Goal: Information Seeking & Learning: Learn about a topic

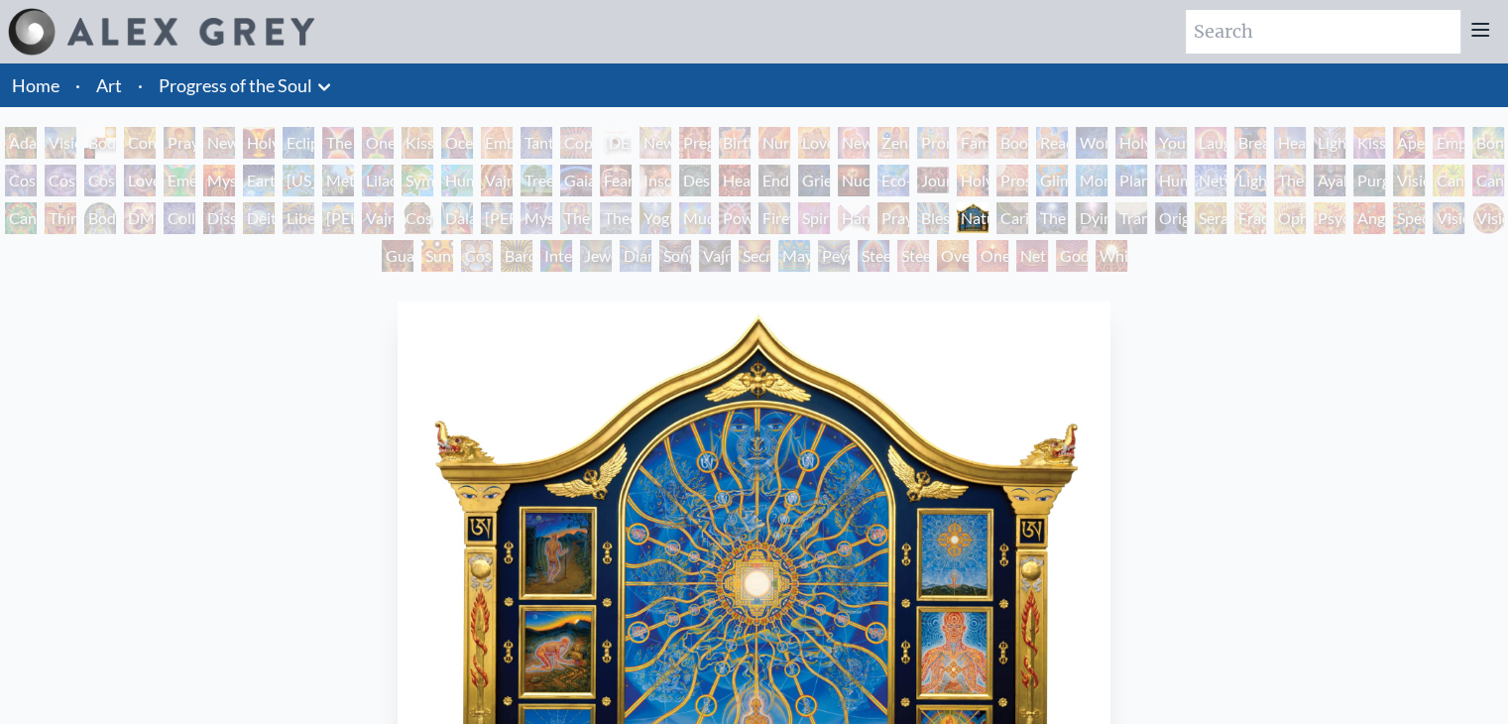
click at [324, 80] on icon at bounding box center [324, 87] width 24 height 24
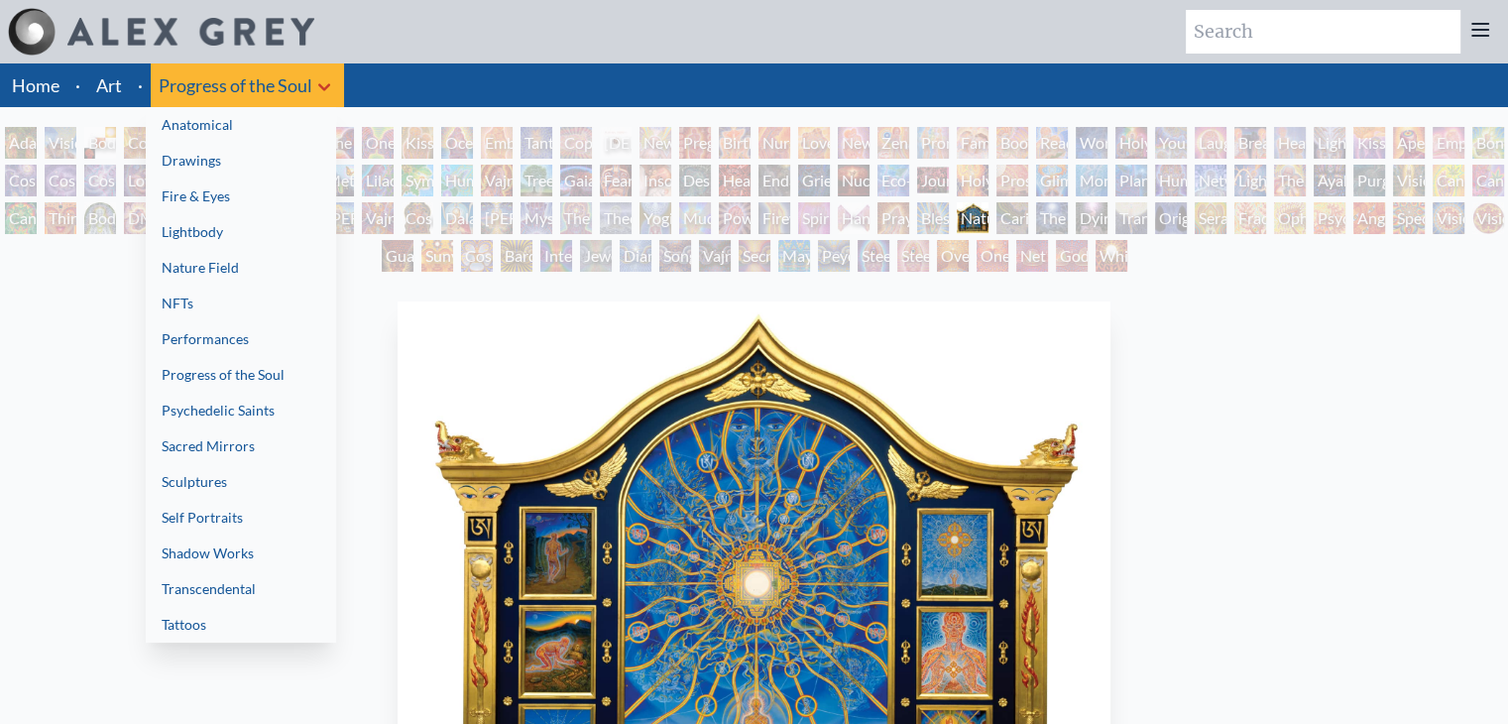
click at [252, 421] on link "Psychedelic Saints" at bounding box center [241, 411] width 190 height 36
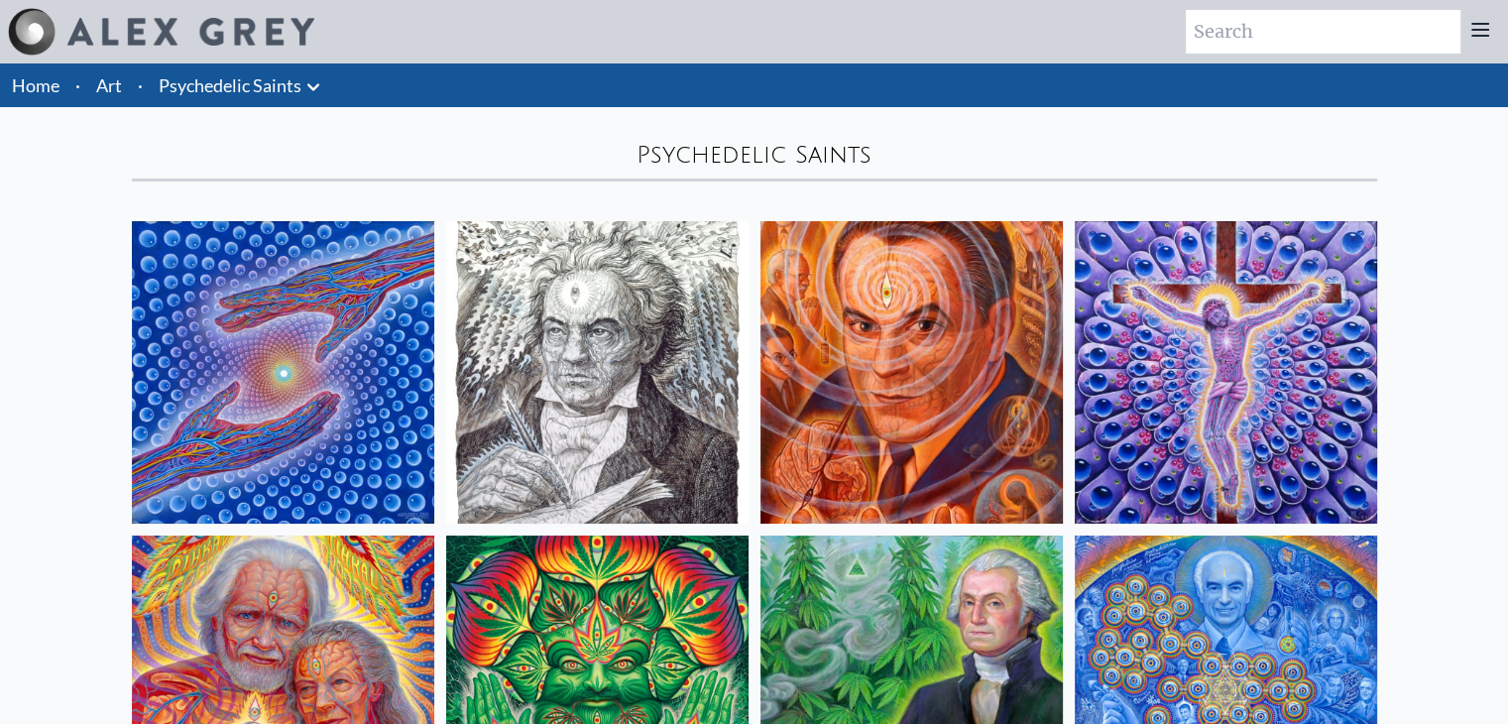
click at [928, 398] on img at bounding box center [911, 372] width 302 height 302
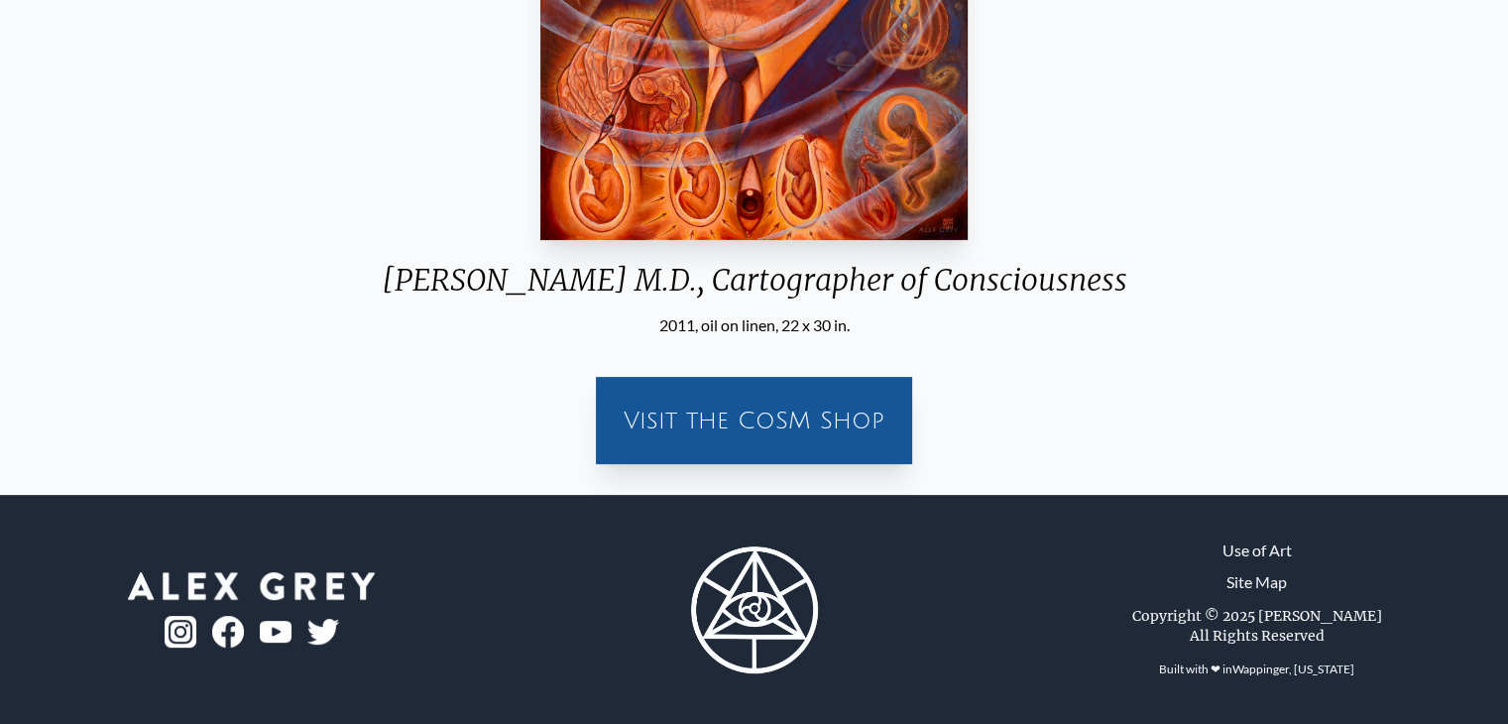
scroll to position [127, 0]
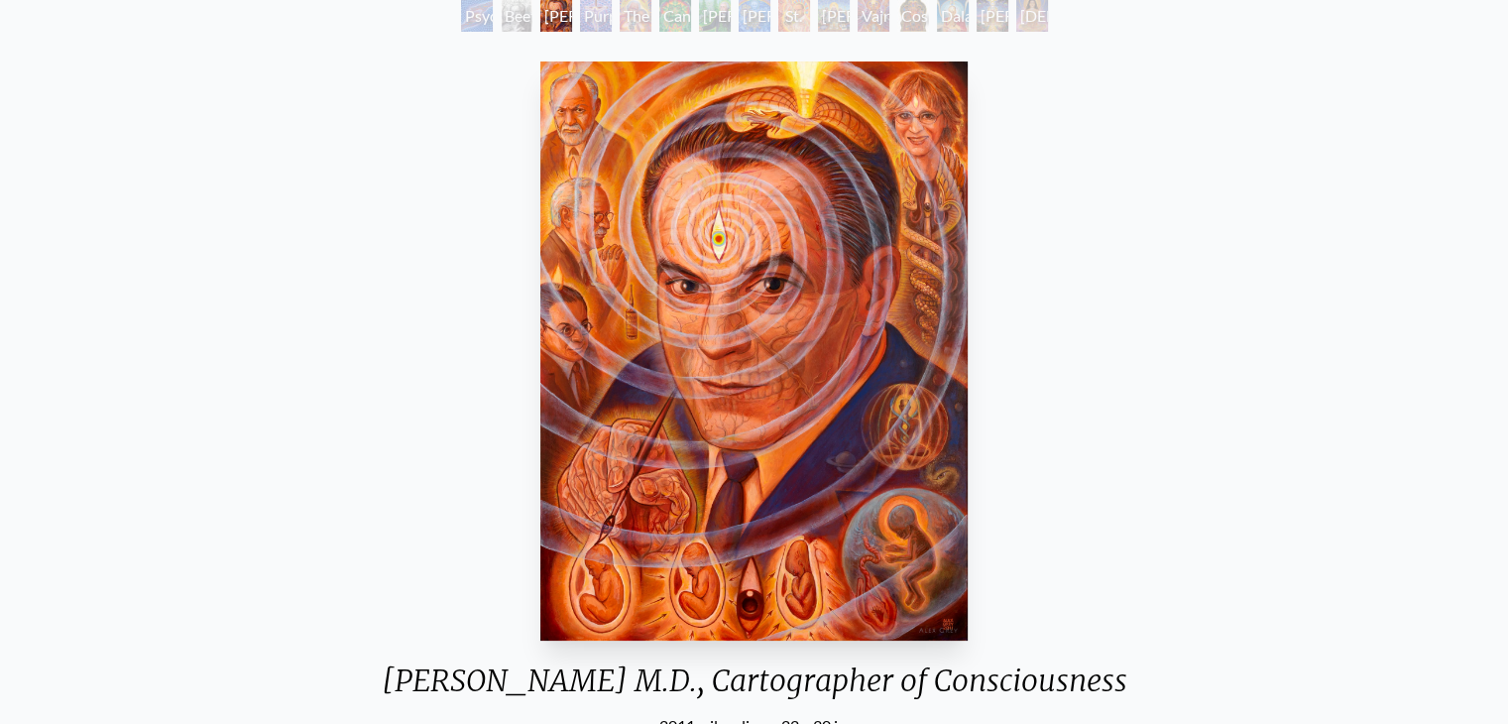
click at [829, 607] on img "3 / 15" at bounding box center [753, 350] width 426 height 579
click at [1097, 450] on div "Stanislav Grof M.D., Cartographer of Consciousness 2011, oil on linen, 22 x 30 …" at bounding box center [754, 396] width 777 height 684
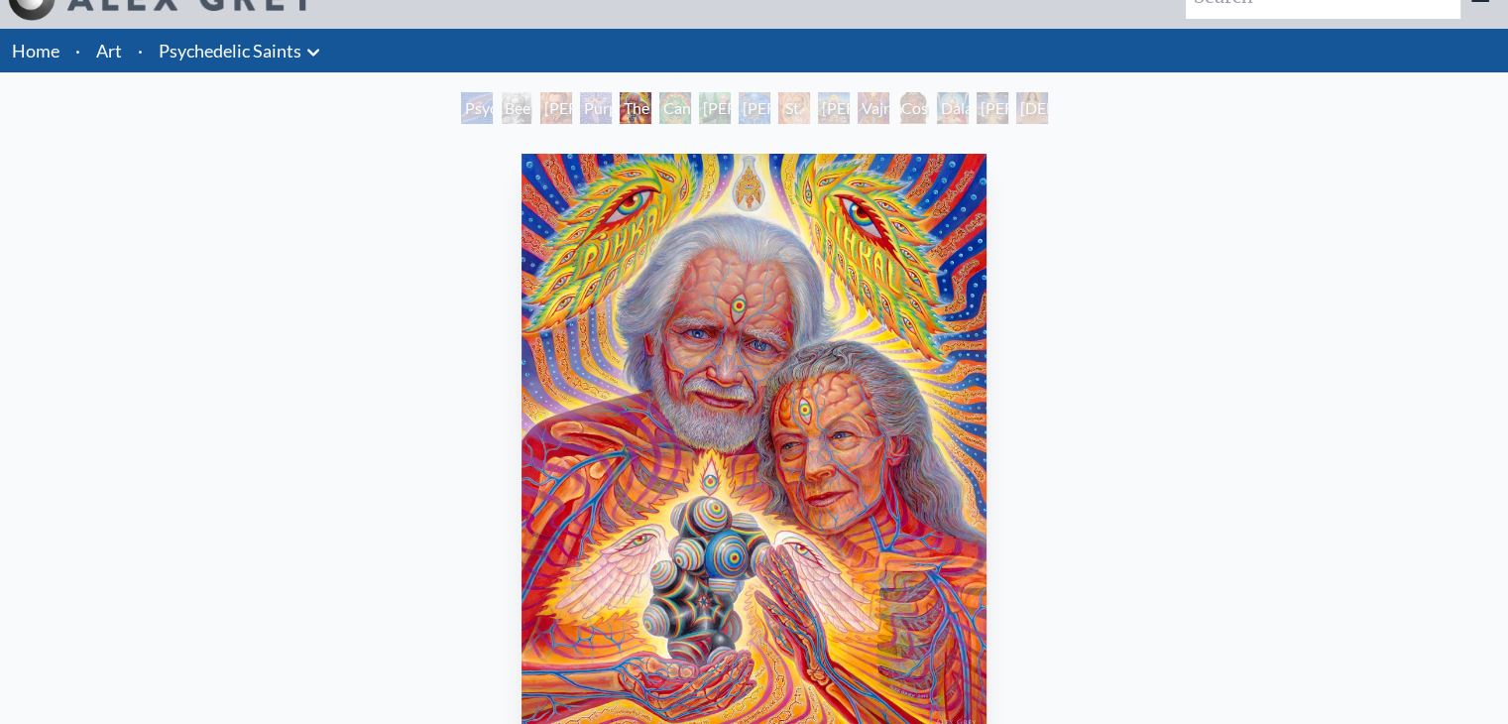
scroll to position [33, 0]
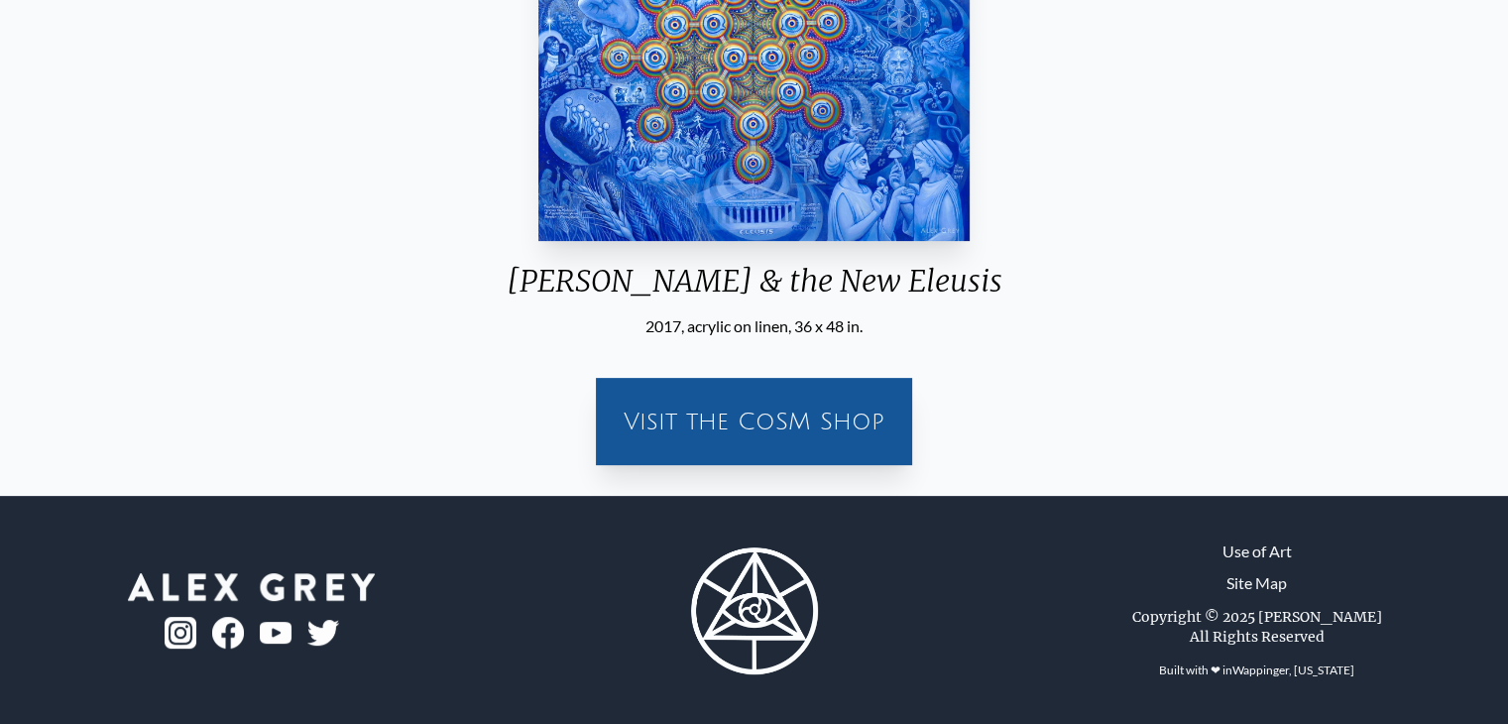
scroll to position [154, 0]
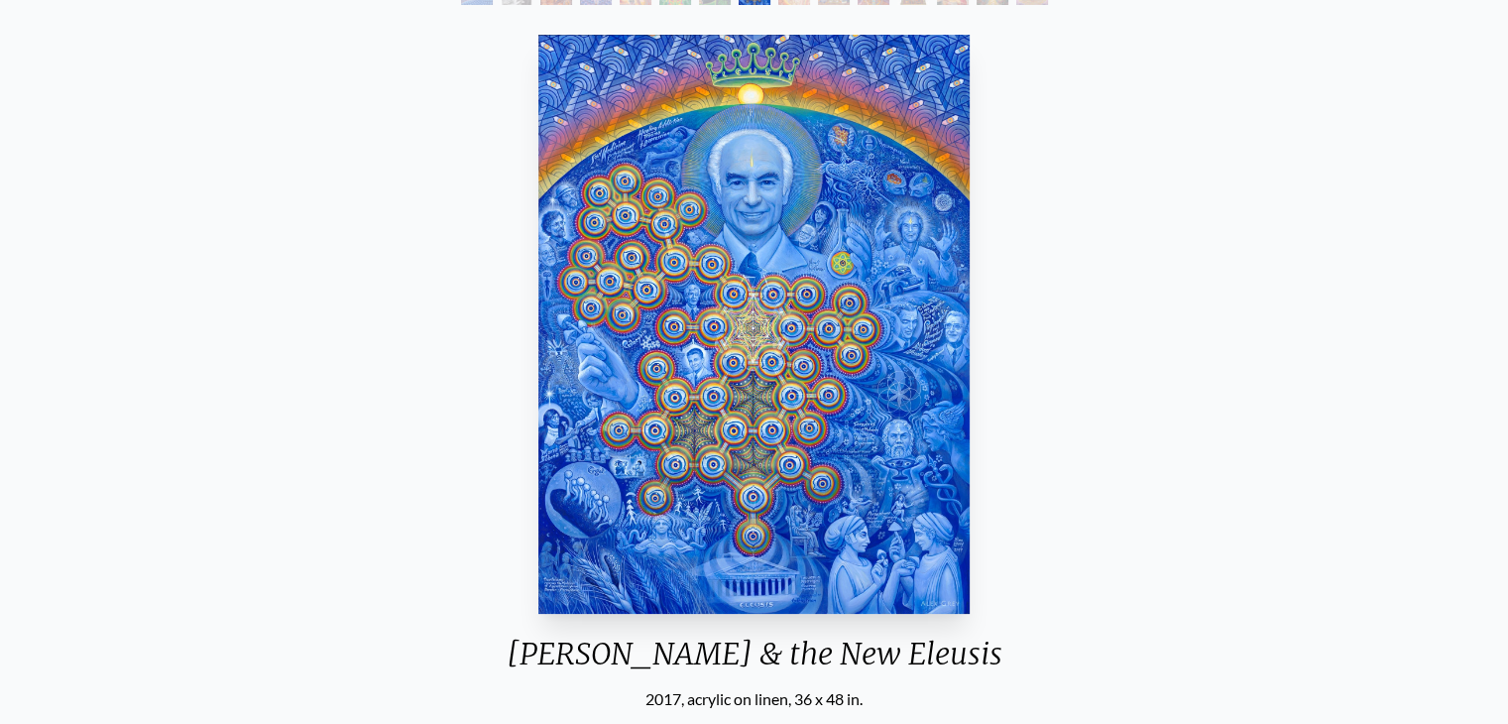
click at [875, 346] on img "8 / 15" at bounding box center [753, 324] width 431 height 579
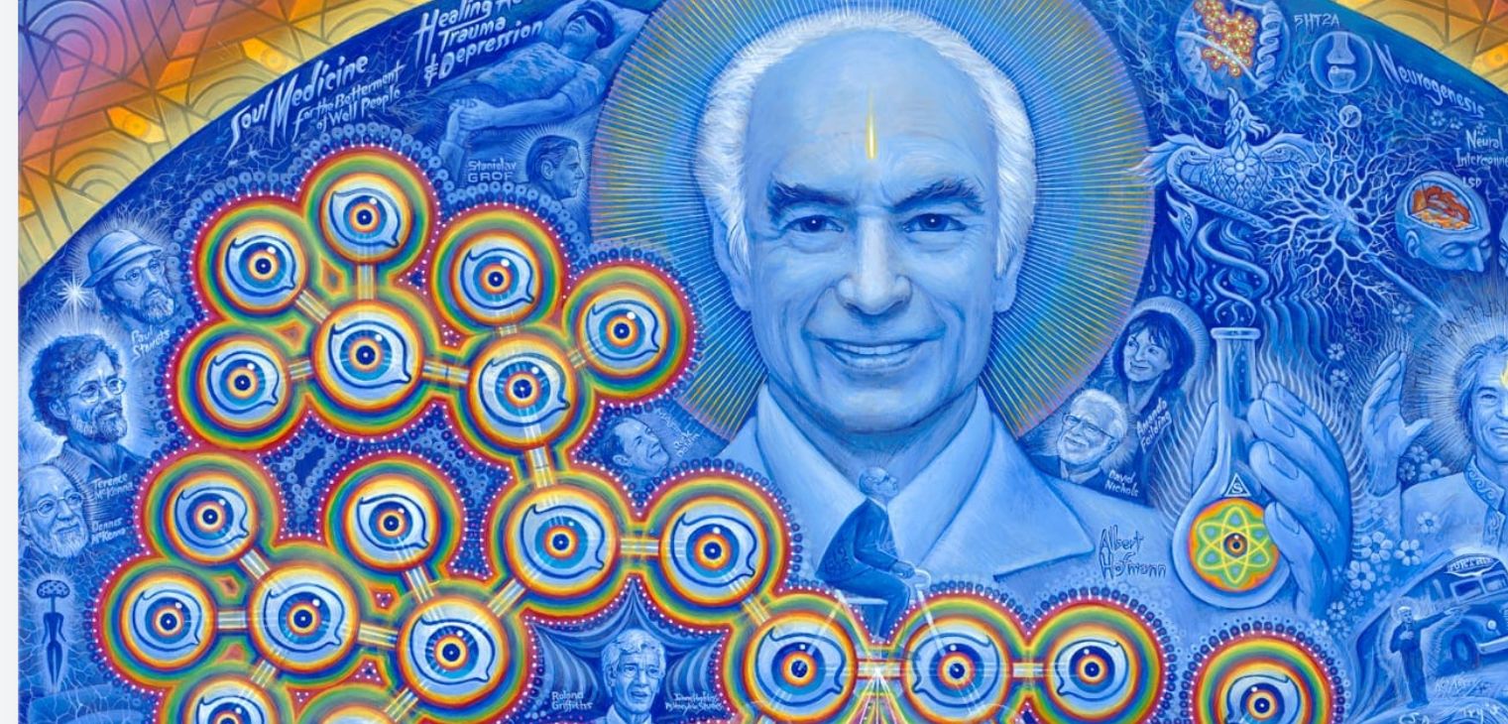
click at [752, 213] on img "8 / 15" at bounding box center [753, 324] width 431 height 579
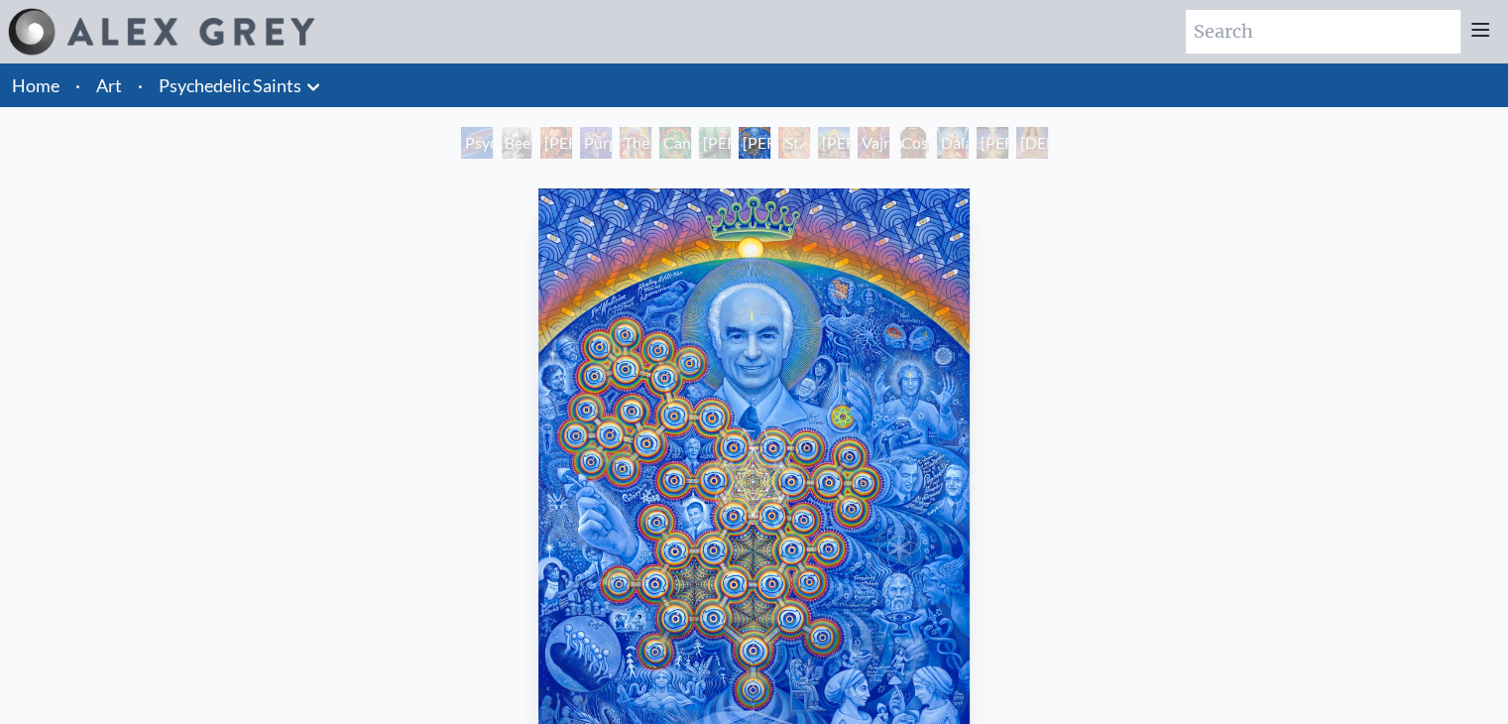
click at [778, 145] on div "St. Albert & The LSD Revelation Revolution" at bounding box center [794, 143] width 32 height 32
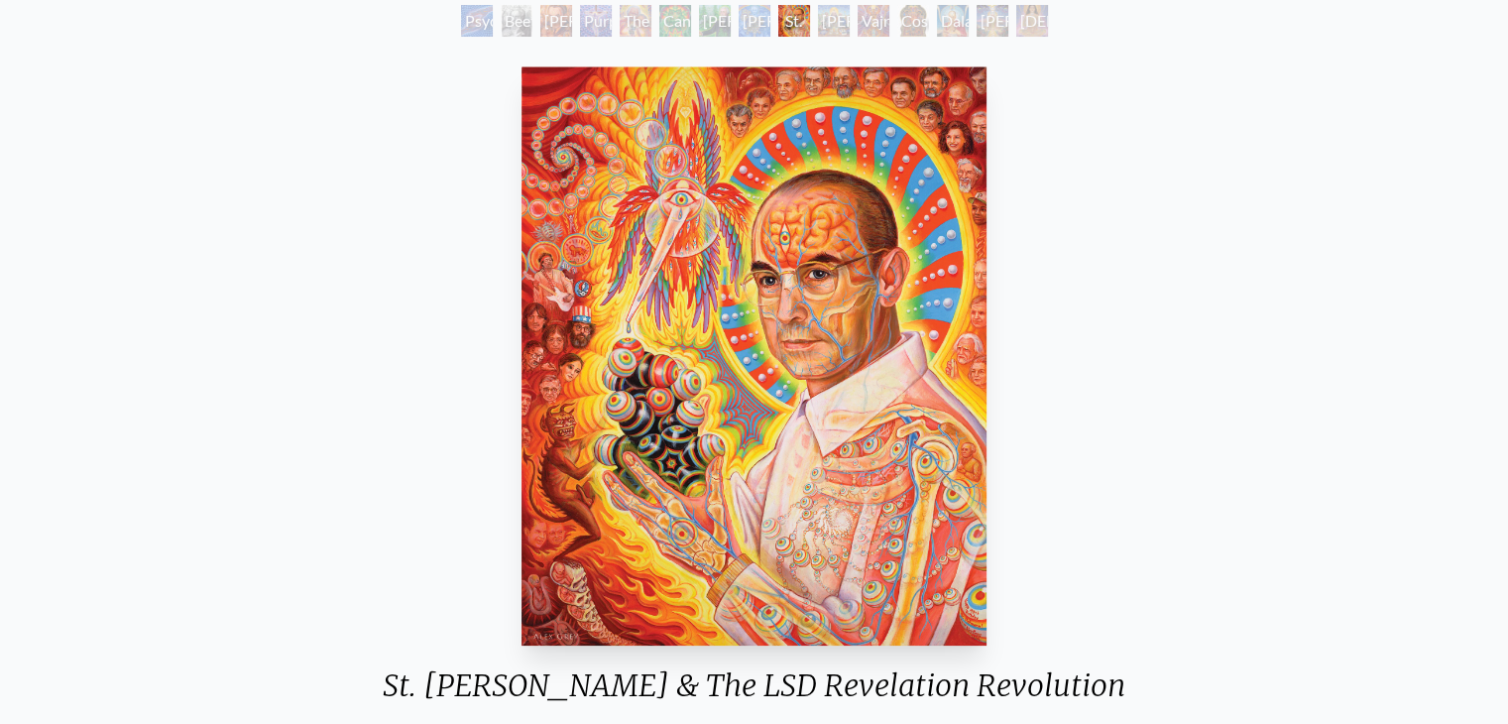
scroll to position [115, 0]
